Goal: Find contact information: Find contact information

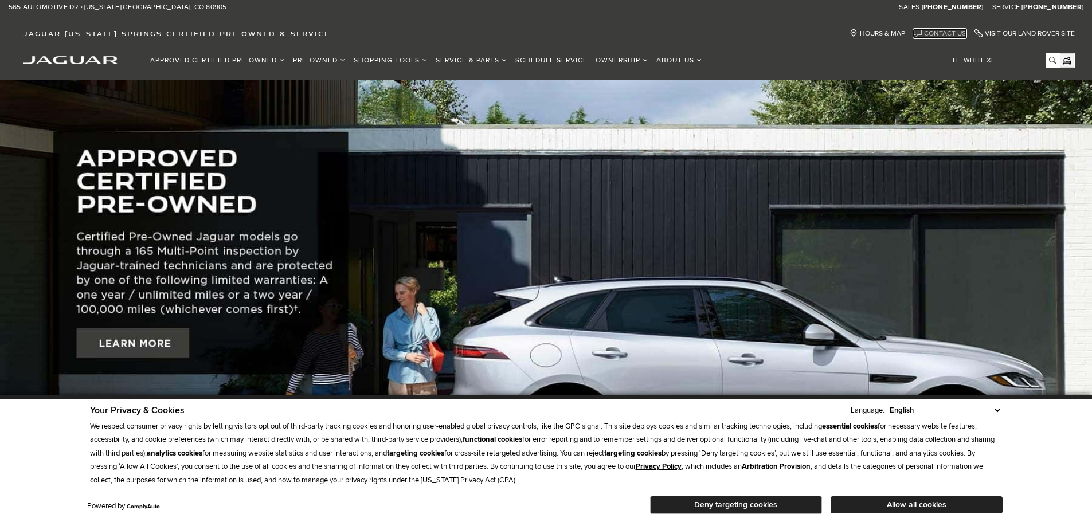
click at [950, 33] on link "Contact Us" at bounding box center [940, 33] width 52 height 9
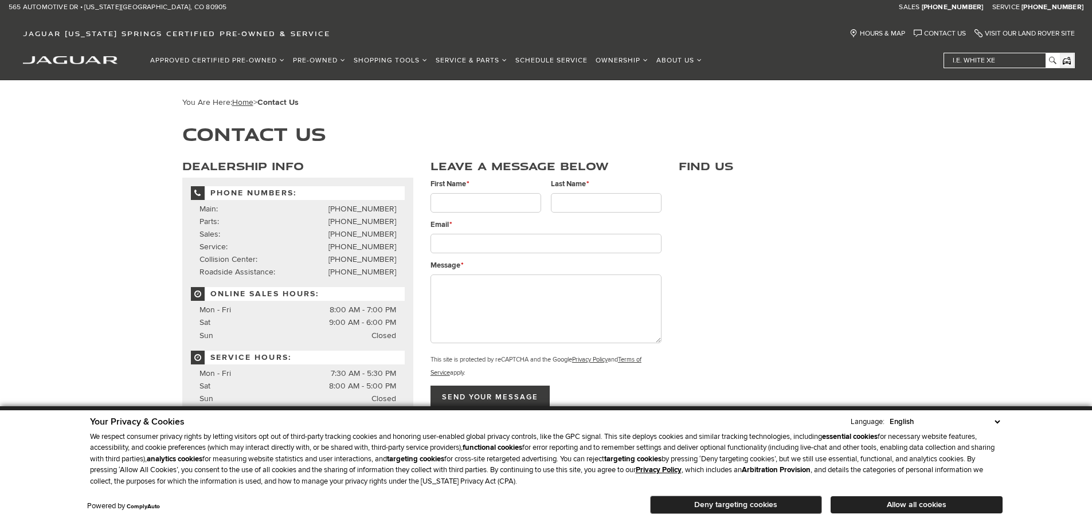
click at [129, 231] on div "You Are Here: Home > Contact Us Contact Us Dealership Info Phone Numbers: Main:…" at bounding box center [546, 480] width 1092 height 801
click at [750, 507] on button "Deny targeting cookies" at bounding box center [736, 505] width 172 height 18
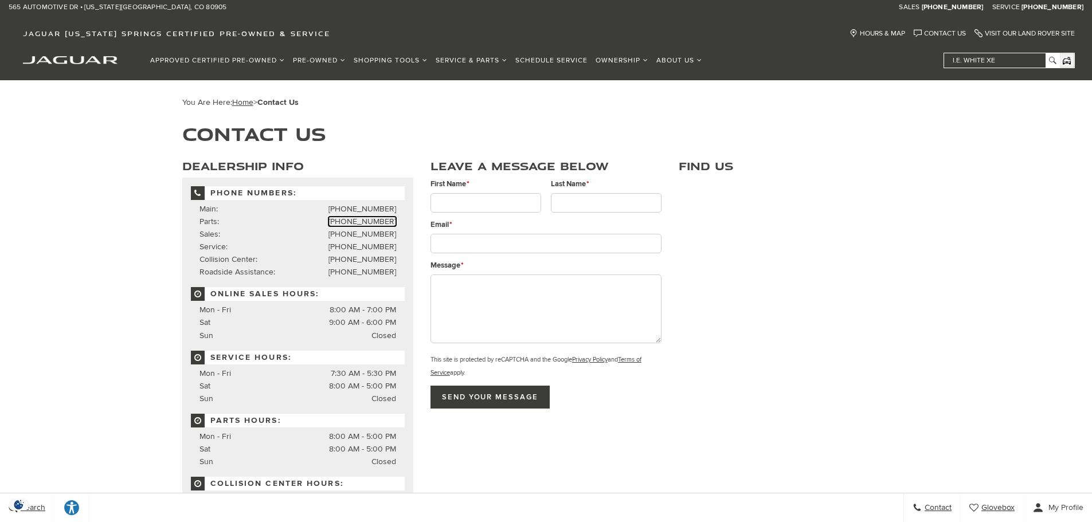
click at [356, 221] on link "(719) 302-1000 Parts: Phone Number" at bounding box center [362, 222] width 68 height 10
click at [362, 221] on link "(719) 302-1000 Parts: Phone Number" at bounding box center [362, 222] width 68 height 10
drag, startPoint x: 340, startPoint y: 221, endPoint x: 394, endPoint y: 224, distance: 54.0
click at [394, 224] on li "Parts: (719) 302-1000 Parts: Phone Number" at bounding box center [297, 222] width 197 height 13
copy li "[PHONE_NUMBER]"
